Goal: Information Seeking & Learning: Learn about a topic

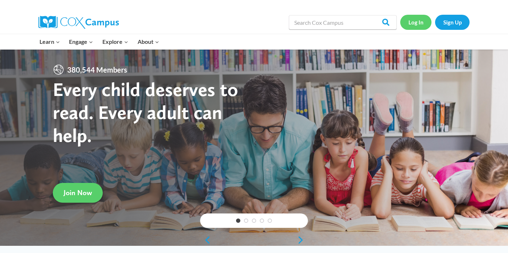
click at [417, 20] on link "Log In" at bounding box center [415, 22] width 31 height 15
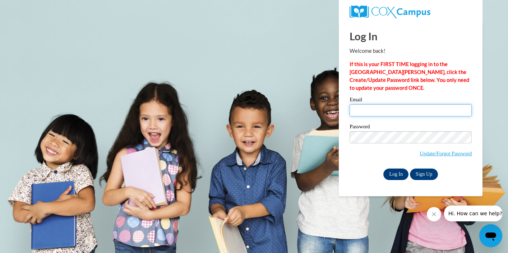
type input "[PERSON_NAME][EMAIL_ADDRESS][DOMAIN_NAME]"
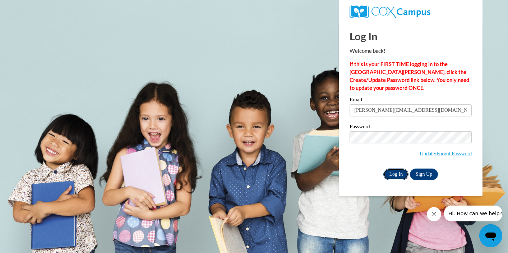
click at [397, 175] on input "Log In" at bounding box center [395, 175] width 25 height 12
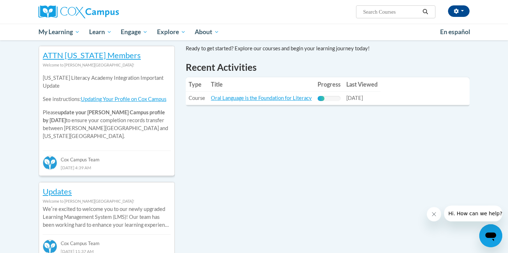
scroll to position [235, 0]
click at [251, 98] on link "Oral Language is the Foundation for Literacy" at bounding box center [261, 98] width 101 height 6
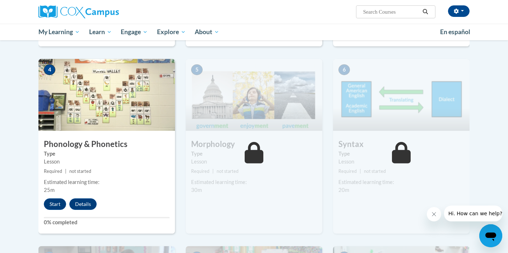
scroll to position [350, 0]
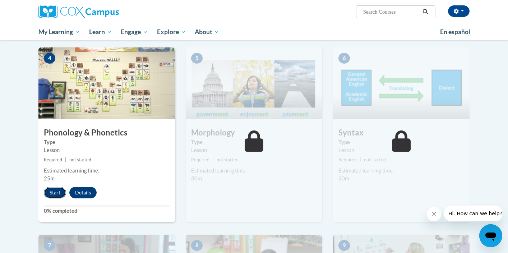
click at [54, 192] on button "Start" at bounding box center [55, 193] width 22 height 12
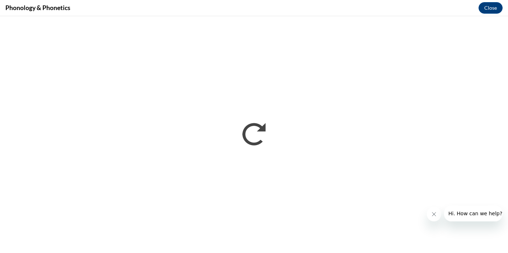
scroll to position [0, 0]
